Goal: Task Accomplishment & Management: Complete application form

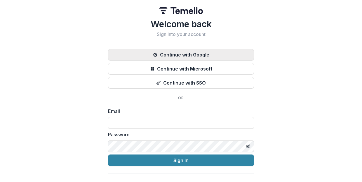
click at [187, 53] on button "Continue with Google" at bounding box center [181, 55] width 146 height 12
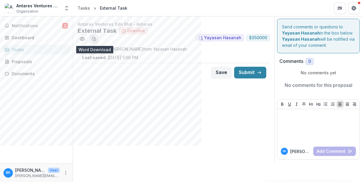
click at [94, 38] on icon "download-word-button" at bounding box center [94, 39] width 5 height 5
click at [24, 72] on div "Documents" at bounding box center [39, 73] width 54 height 6
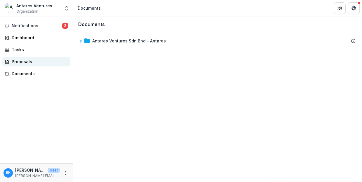
click at [20, 61] on div "Proposals" at bounding box center [39, 61] width 54 height 6
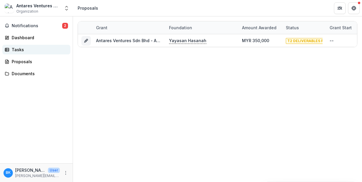
click at [20, 48] on div "Tasks" at bounding box center [39, 49] width 54 height 6
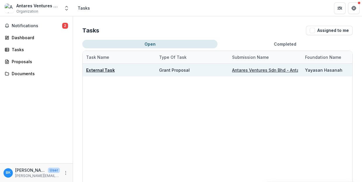
click at [105, 69] on u "External Task" at bounding box center [100, 69] width 29 height 5
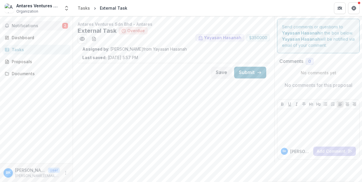
click at [27, 25] on span "Notifications" at bounding box center [37, 25] width 51 height 5
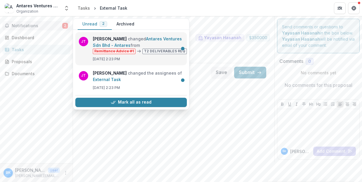
click at [156, 48] on link "Antares Ventures Sdn Bhd - Antares" at bounding box center [137, 41] width 89 height 11
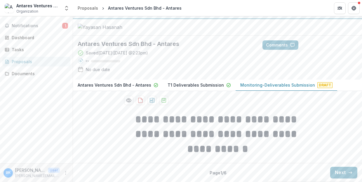
scroll to position [36, 0]
click at [336, 170] on button "Next" at bounding box center [343, 172] width 27 height 12
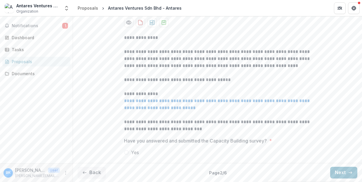
scroll to position [114, 0]
click at [337, 174] on button "Next" at bounding box center [343, 172] width 27 height 12
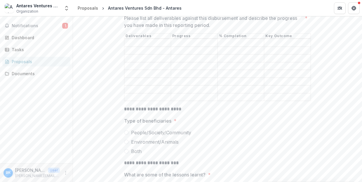
scroll to position [268, 0]
